Goal: Book appointment/travel/reservation

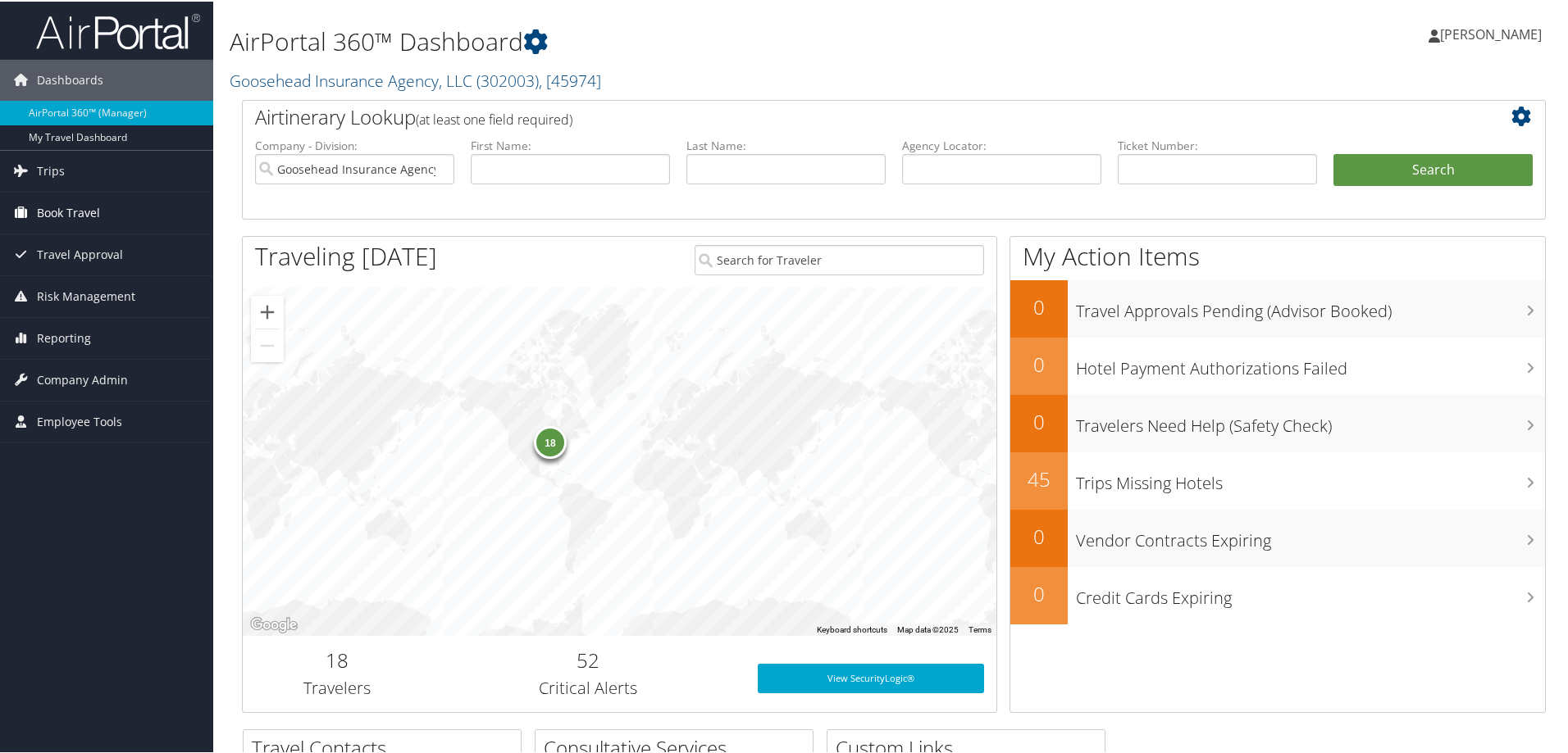
click at [87, 214] on span "Book Travel" at bounding box center [68, 211] width 63 height 41
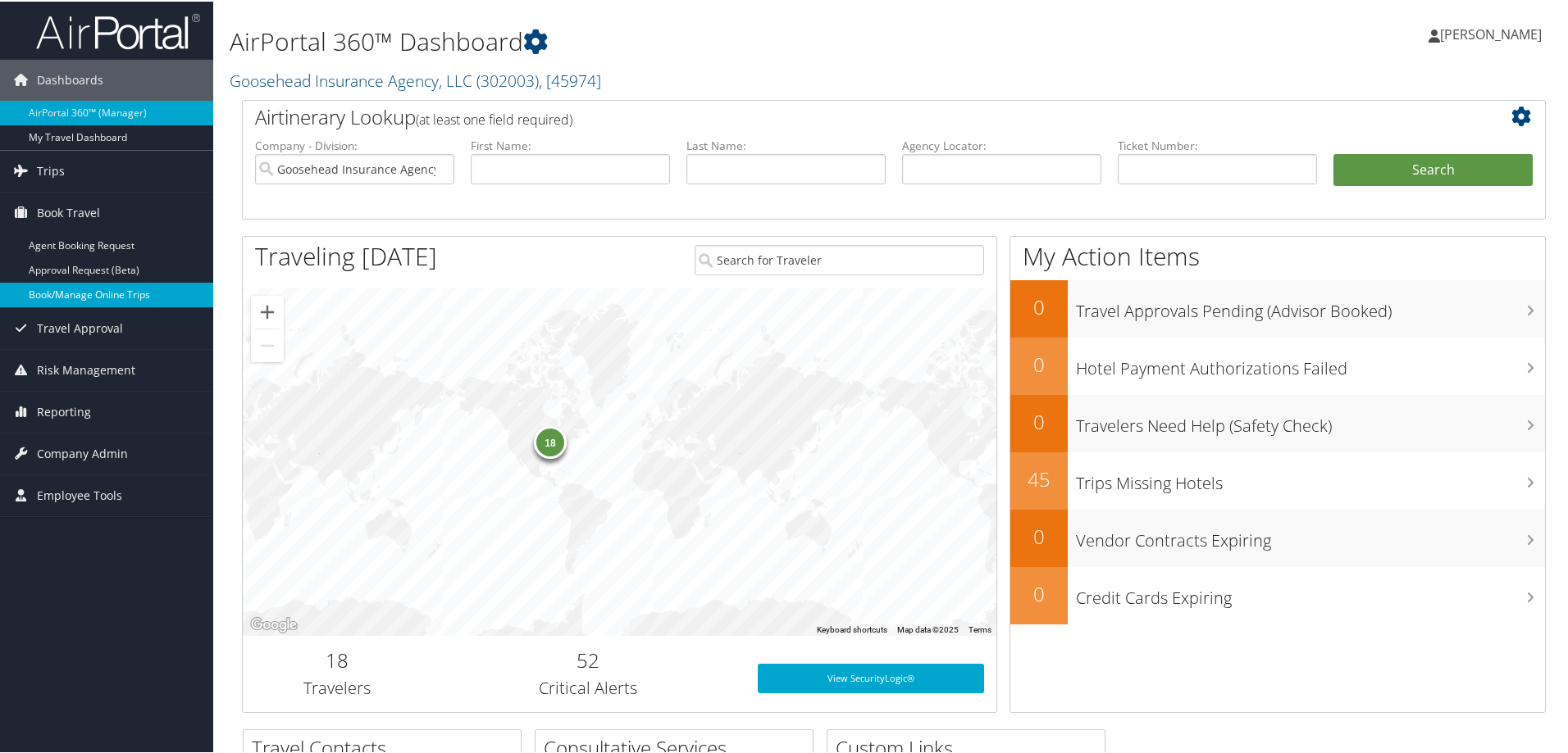
click at [90, 294] on link "Book/Manage Online Trips" at bounding box center [107, 294] width 213 height 24
